Goal: Navigation & Orientation: Find specific page/section

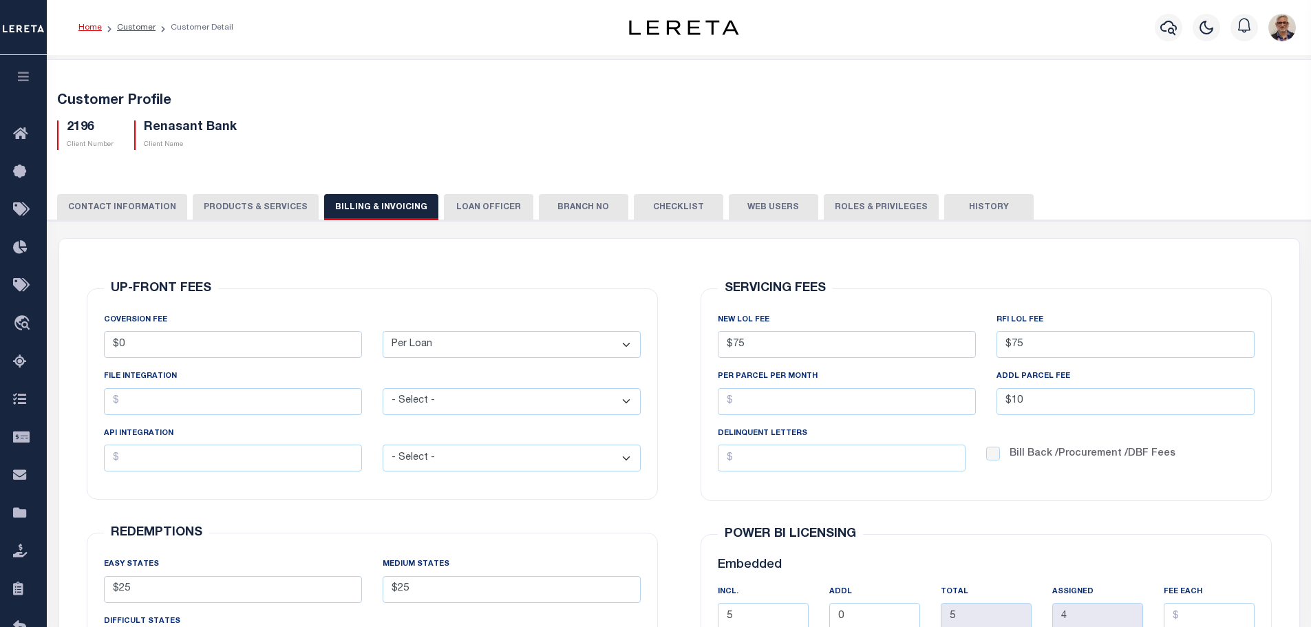
select select "PLN"
click at [1203, 128] on div "2196 Client Number Renasant Bank Client Name" at bounding box center [679, 129] width 1265 height 41
click at [87, 22] on li "Home" at bounding box center [89, 27] width 23 height 12
click at [89, 28] on link "Home" at bounding box center [89, 27] width 23 height 8
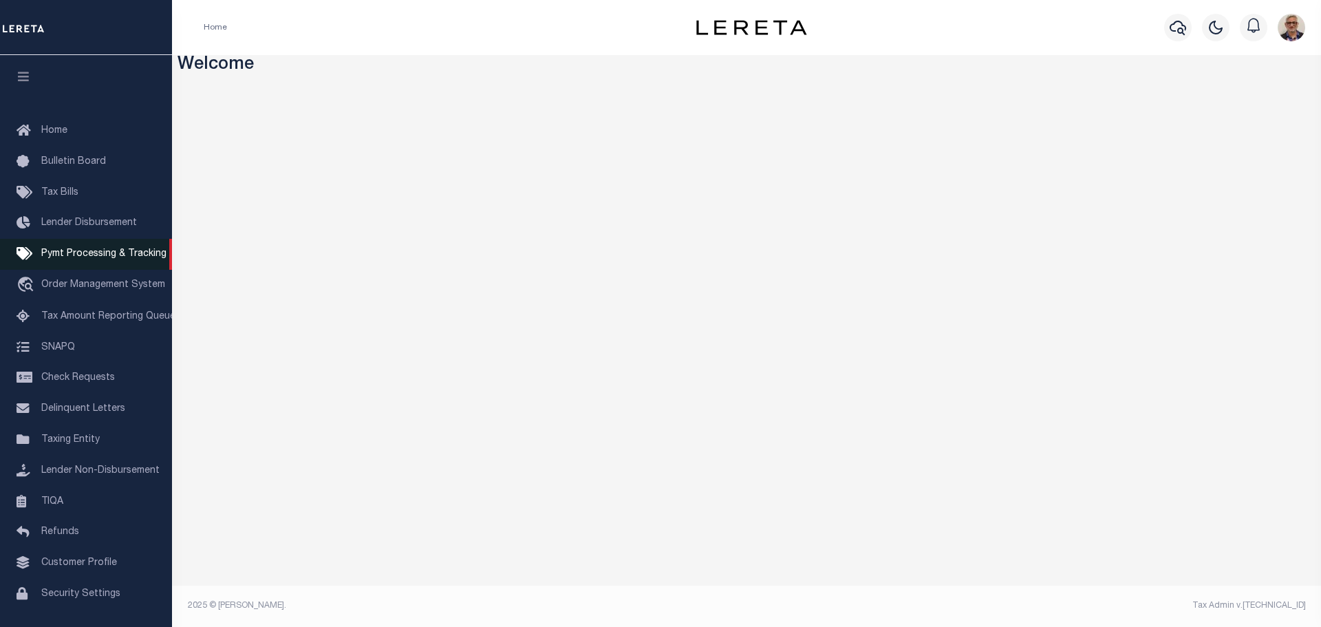
click at [73, 255] on span "Pymt Processing & Tracking" at bounding box center [103, 254] width 125 height 10
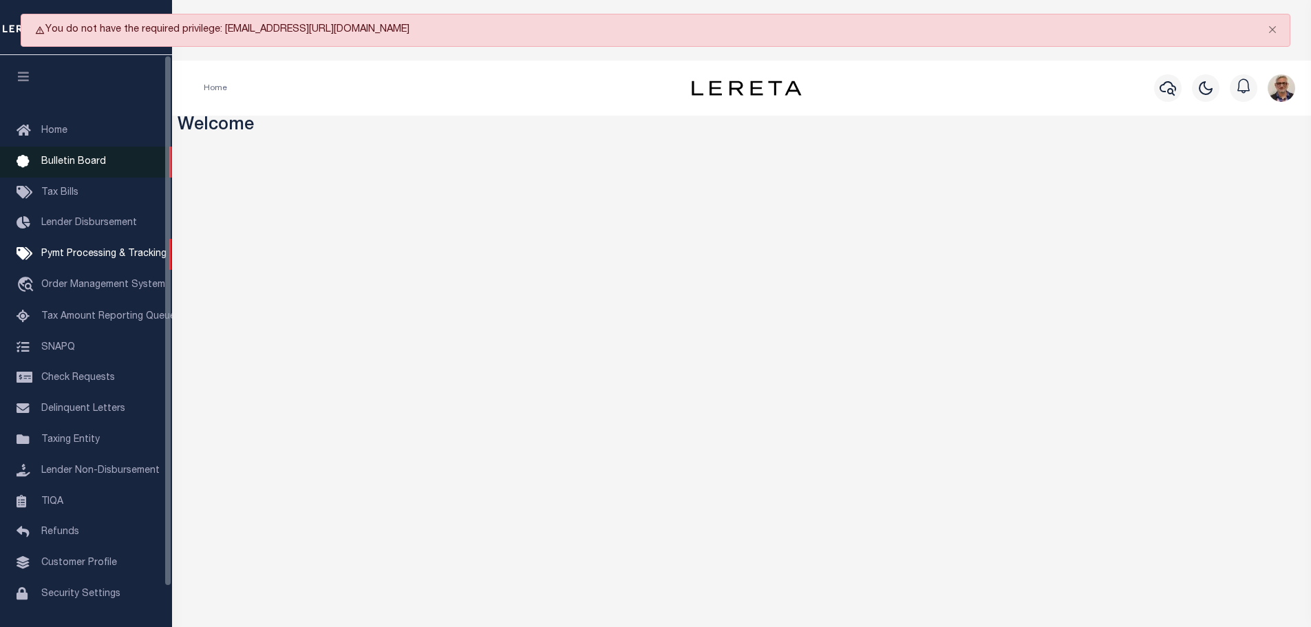
click at [77, 162] on span "Bulletin Board" at bounding box center [73, 162] width 65 height 10
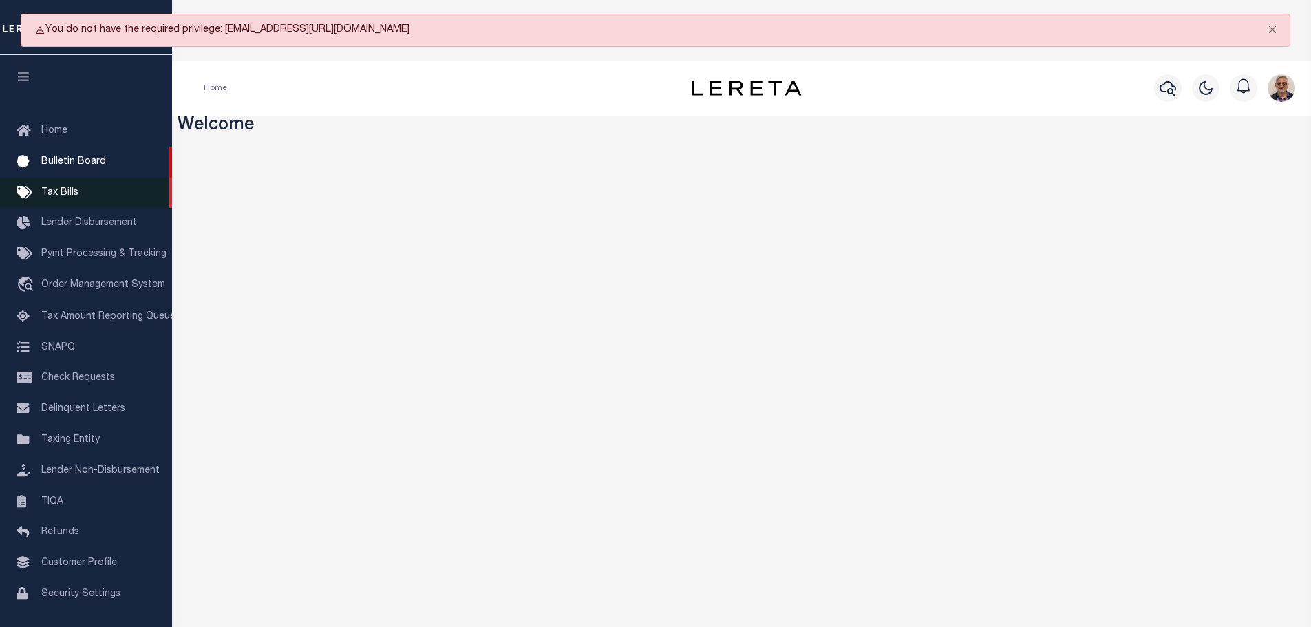
click at [65, 192] on span "Tax Bills" at bounding box center [59, 193] width 37 height 10
